Goal: Transaction & Acquisition: Purchase product/service

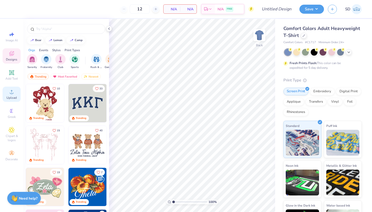
click at [12, 97] on span "Upload" at bounding box center [11, 98] width 10 height 4
click at [303, 36] on icon at bounding box center [304, 35] width 3 height 3
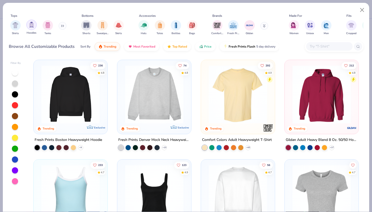
click at [33, 25] on img "filter for Hoodies" at bounding box center [32, 25] width 6 height 6
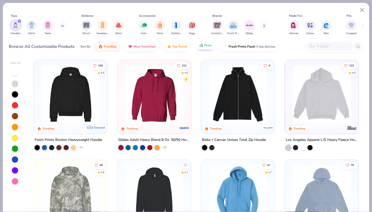
click at [209, 45] on span "Price" at bounding box center [207, 45] width 7 height 4
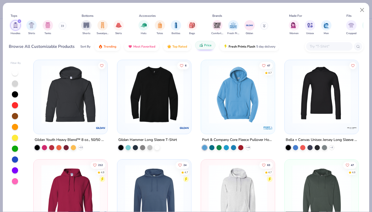
click at [204, 45] on span "Price" at bounding box center [207, 45] width 7 height 4
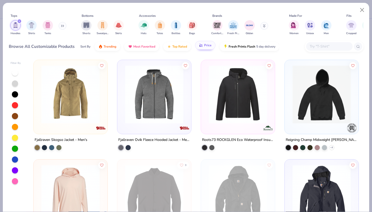
click at [204, 45] on span "Price" at bounding box center [207, 45] width 7 height 4
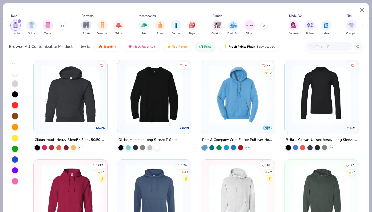
scroll to position [168, 0]
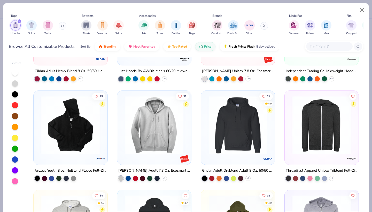
click at [222, 110] on img at bounding box center [238, 125] width 64 height 58
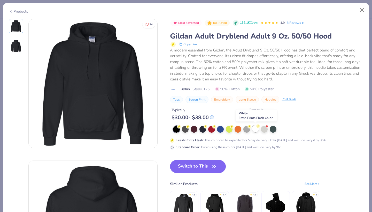
click at [256, 127] on div at bounding box center [255, 128] width 7 height 7
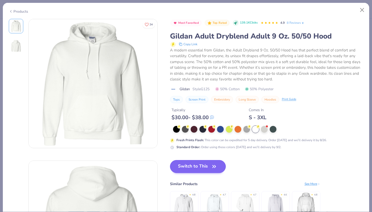
click at [186, 167] on button "Switch to This" at bounding box center [198, 166] width 56 height 13
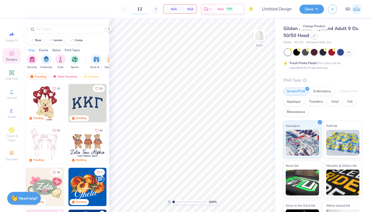
click at [142, 10] on input "12" at bounding box center [140, 8] width 20 height 9
type input "40"
click at [256, 36] on img at bounding box center [259, 35] width 21 height 21
click at [13, 96] on span "Upload" at bounding box center [11, 98] width 10 height 4
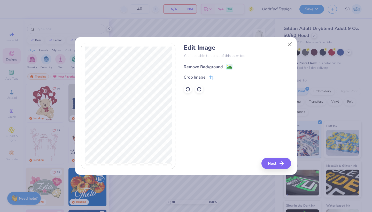
click at [229, 67] on image at bounding box center [230, 67] width 6 height 6
click at [290, 43] on button "Close" at bounding box center [290, 44] width 10 height 10
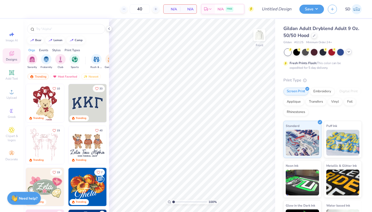
click at [351, 51] on icon at bounding box center [349, 52] width 4 height 4
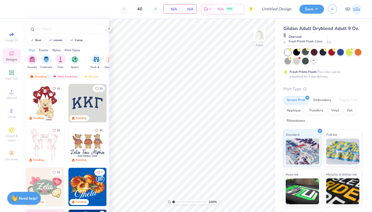
click at [306, 50] on icon at bounding box center [308, 49] width 4 height 4
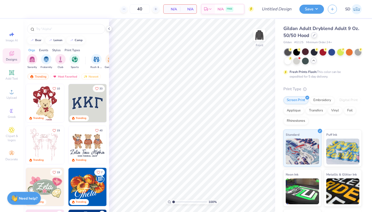
click at [315, 38] on div at bounding box center [315, 35] width 6 height 6
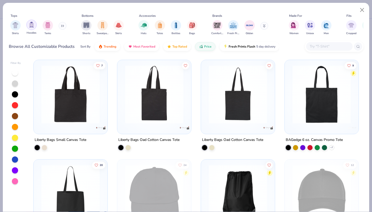
click at [32, 22] on img "filter for Hoodies" at bounding box center [32, 25] width 6 height 6
click at [21, 22] on div "filter for Shirts" at bounding box center [15, 25] width 10 height 10
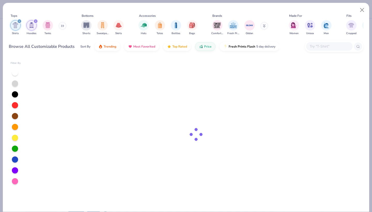
click at [32, 22] on div "filter for Hoodies" at bounding box center [31, 25] width 10 height 10
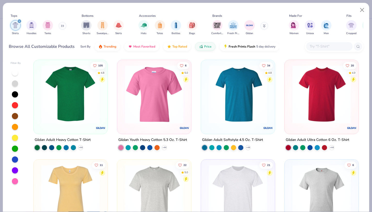
click at [18, 21] on div "filter for Shirts" at bounding box center [19, 21] width 5 height 5
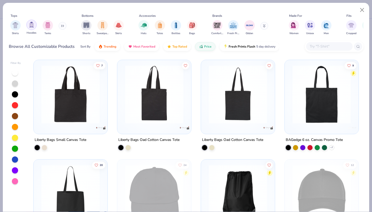
click at [29, 26] on img "filter for Hoodies" at bounding box center [32, 25] width 6 height 6
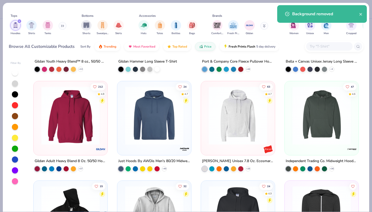
scroll to position [83, 0]
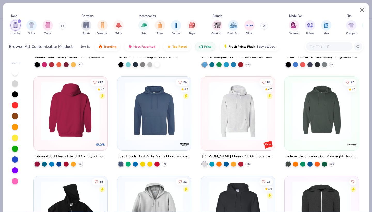
click at [78, 113] on div at bounding box center [70, 111] width 191 height 58
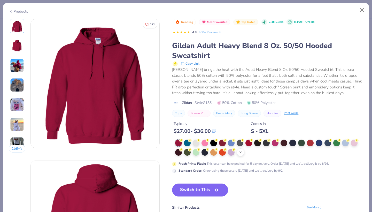
click at [244, 152] on div "+ 15" at bounding box center [241, 152] width 8 height 8
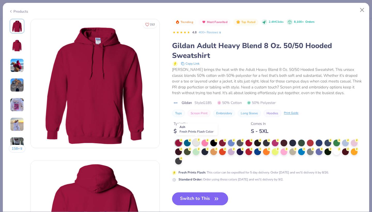
click at [197, 143] on div at bounding box center [196, 142] width 7 height 7
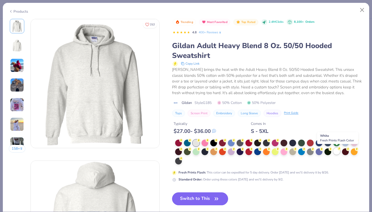
click at [338, 150] on div at bounding box center [336, 151] width 7 height 7
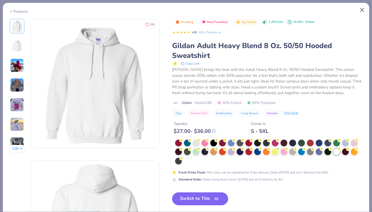
click at [360, 12] on button "Close" at bounding box center [363, 10] width 10 height 10
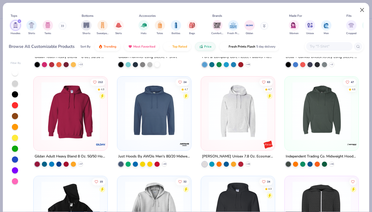
click at [360, 11] on button "Close" at bounding box center [363, 10] width 10 height 10
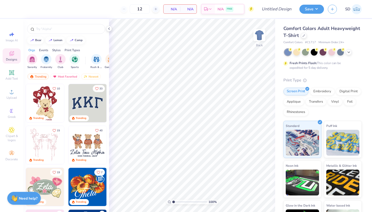
click at [301, 34] on div "Comfort Colors Adult Heavyweight T-Shirt" at bounding box center [323, 32] width 78 height 14
click at [303, 35] on icon at bounding box center [304, 35] width 3 height 3
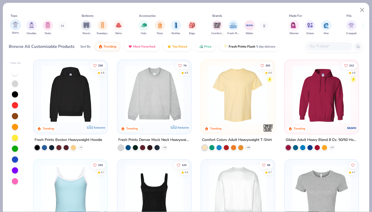
click at [19, 26] on div "filter for Shirts" at bounding box center [15, 25] width 10 height 10
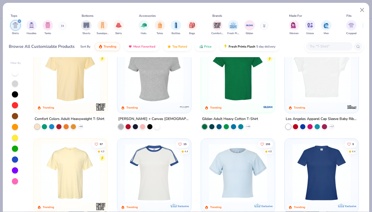
scroll to position [21, 0]
click at [220, 88] on img at bounding box center [238, 73] width 64 height 58
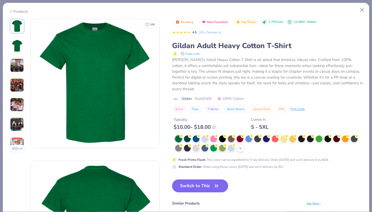
click at [240, 146] on icon at bounding box center [241, 148] width 4 height 4
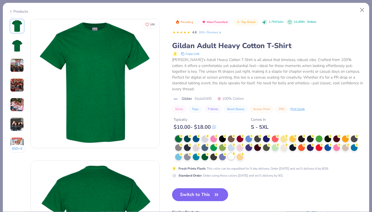
click at [230, 153] on div at bounding box center [231, 156] width 7 height 7
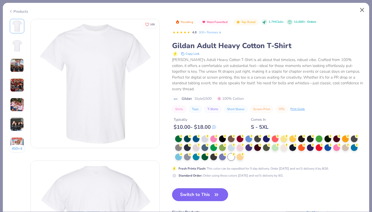
click at [361, 10] on button "Close" at bounding box center [363, 10] width 10 height 10
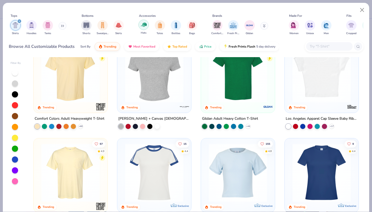
click at [147, 24] on div "filter for Hats" at bounding box center [144, 25] width 10 height 10
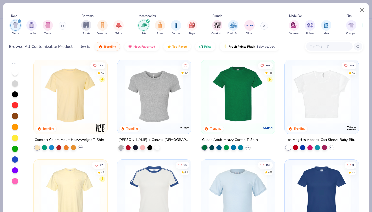
click at [18, 22] on icon "filter for Shirts" at bounding box center [19, 21] width 2 height 2
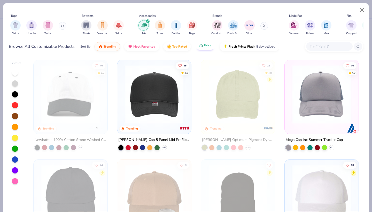
click at [200, 47] on icon "button" at bounding box center [201, 45] width 4 height 5
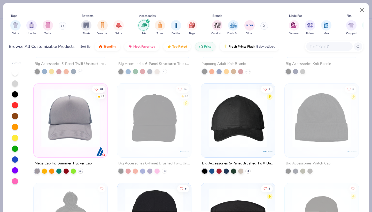
scroll to position [76, 0]
click at [219, 120] on img at bounding box center [238, 117] width 64 height 58
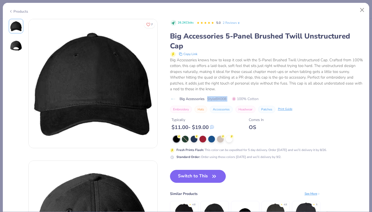
drag, startPoint x: 207, startPoint y: 96, endPoint x: 233, endPoint y: 96, distance: 26.1
click at [233, 96] on div "Big Accessories Style BX008 100% Cotton" at bounding box center [267, 98] width 194 height 5
